Goal: Find specific page/section: Find specific page/section

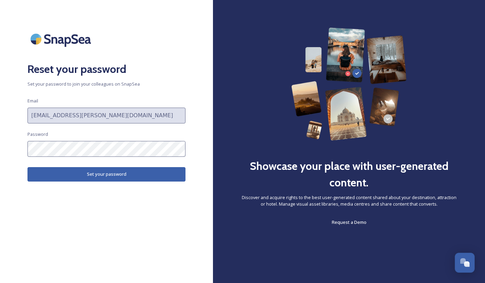
click at [139, 174] on button "Set your password" at bounding box center [106, 174] width 158 height 14
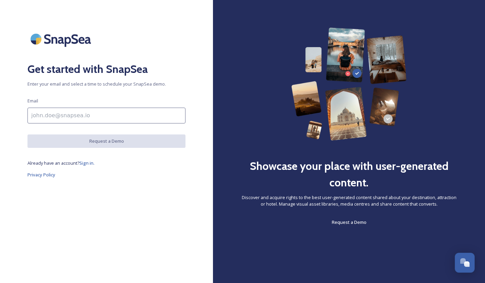
click at [52, 116] on input at bounding box center [106, 116] width 158 height 16
type input "[EMAIL_ADDRESS][PERSON_NAME][DOMAIN_NAME]"
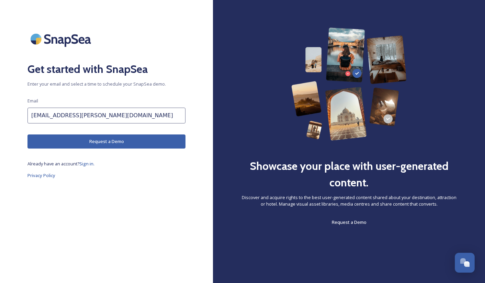
click at [103, 141] on button "Request a Demo" at bounding box center [106, 141] width 158 height 14
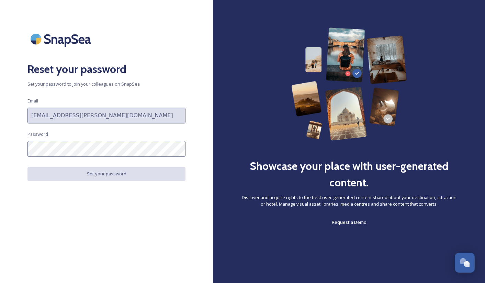
click at [125, 159] on div "Reset your password Set your password to join your colleagues on SnapSea Email …" at bounding box center [106, 141] width 213 height 228
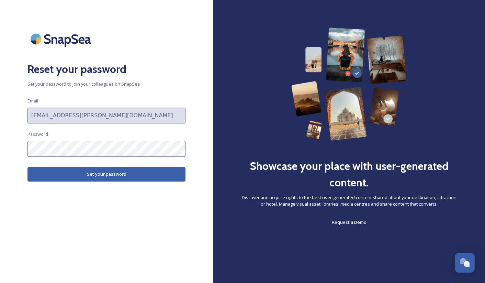
click at [108, 178] on button "Set your password" at bounding box center [106, 174] width 158 height 14
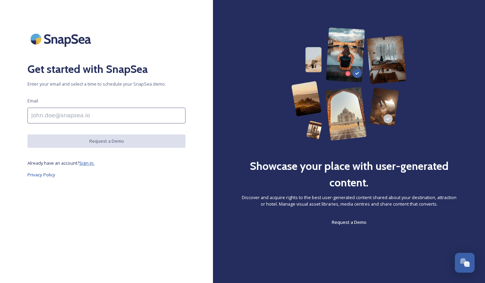
click at [91, 163] on span "Sign in." at bounding box center [86, 163] width 15 height 6
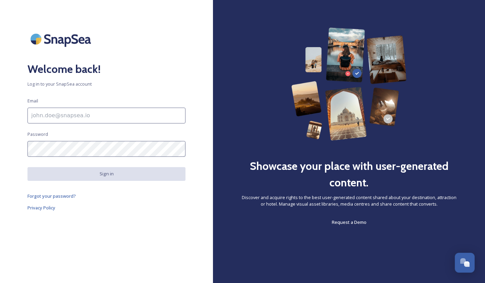
click at [104, 110] on input at bounding box center [106, 116] width 158 height 16
type input "[EMAIL_ADDRESS][PERSON_NAME][DOMAIN_NAME]"
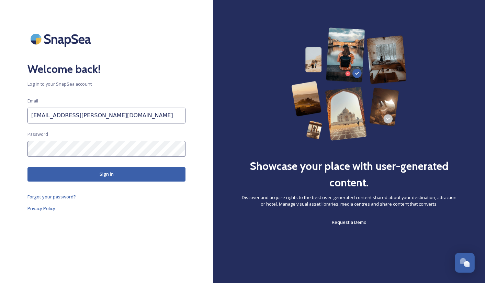
click at [113, 175] on button "Sign in" at bounding box center [106, 174] width 158 height 14
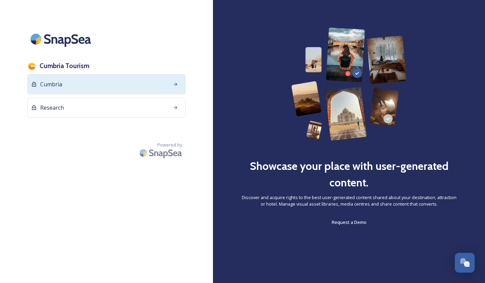
click at [99, 81] on div "Cumbria" at bounding box center [106, 84] width 158 height 20
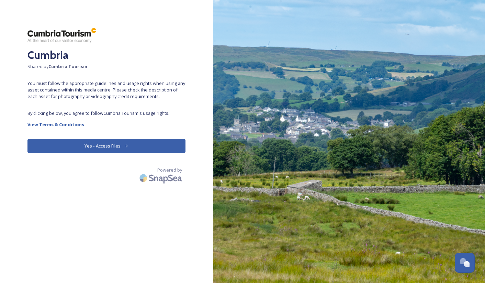
click at [115, 142] on button "Yes - Access Files" at bounding box center [106, 146] width 158 height 14
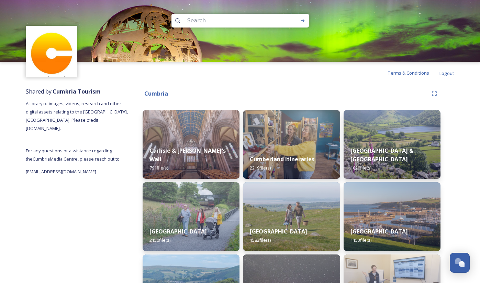
click at [211, 20] on input at bounding box center [231, 20] width 94 height 15
type input "dalston"
click at [302, 21] on icon at bounding box center [302, 20] width 5 height 5
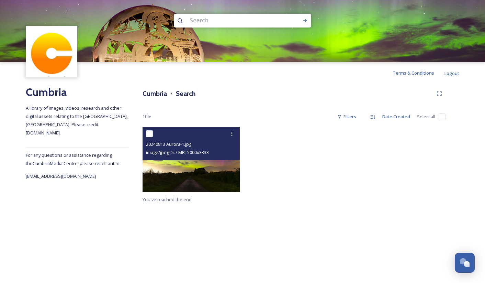
click at [172, 170] on img at bounding box center [191, 159] width 97 height 65
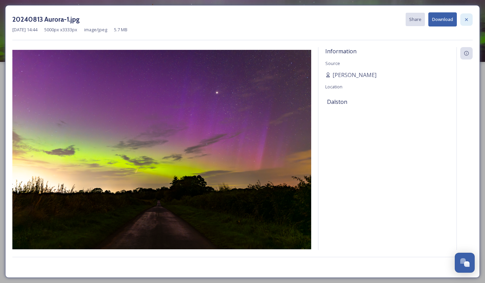
click at [468, 19] on icon at bounding box center [466, 19] width 5 height 5
